Goal: Complete application form

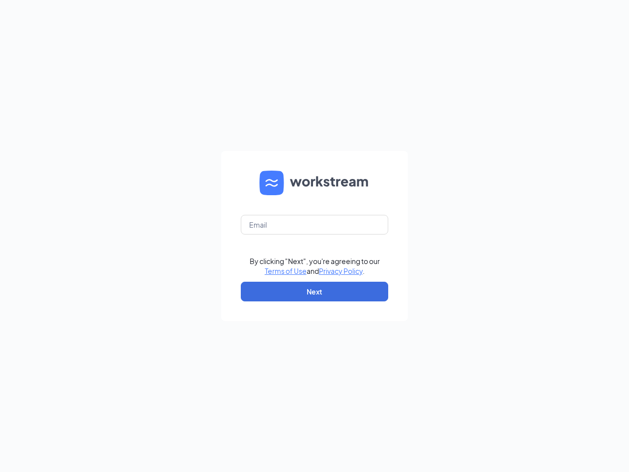
click at [314, 236] on form "By clicking "Next", you're agreeing to our Terms of Use and Privacy Policy . Ne…" at bounding box center [314, 236] width 187 height 170
click at [314, 291] on button "Next" at bounding box center [314, 291] width 147 height 20
click at [314, 236] on form "By clicking "Next", you're agreeing to our Terms of Use and Privacy Policy . Ne…" at bounding box center [314, 236] width 187 height 170
click at [314, 291] on button "Next" at bounding box center [314, 291] width 147 height 20
